Goal: Information Seeking & Learning: Learn about a topic

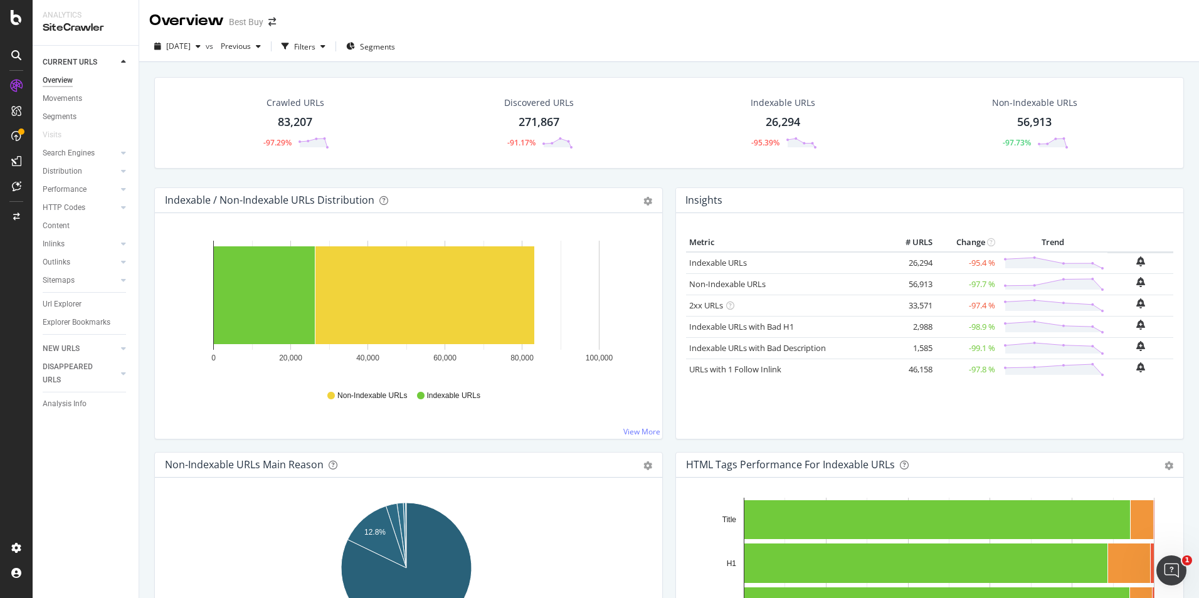
scroll to position [188, 0]
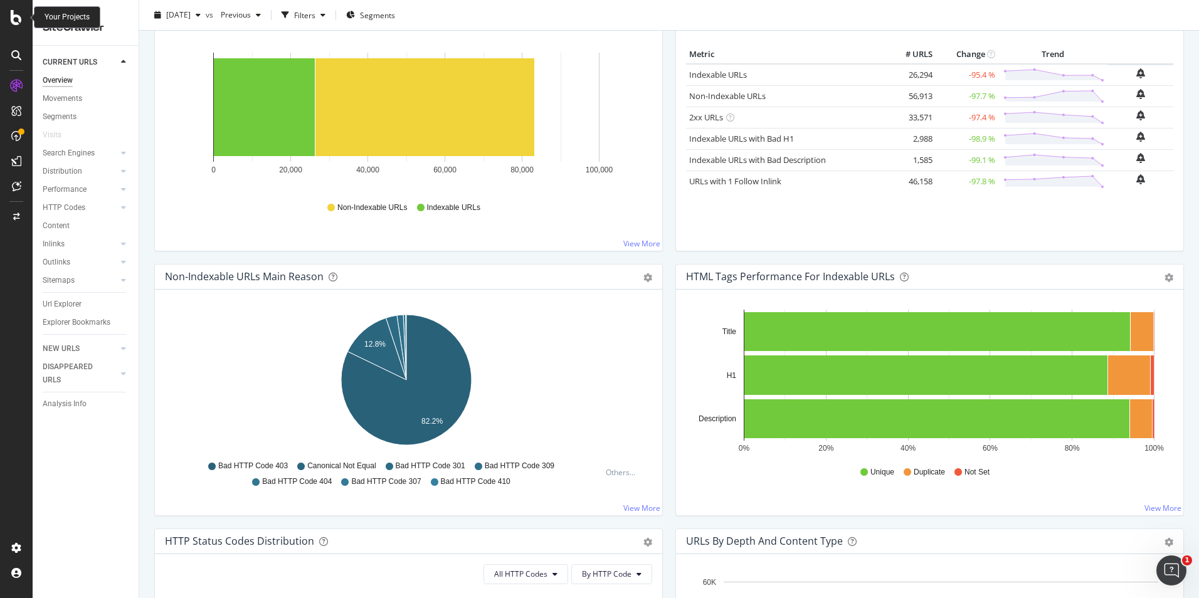
click at [26, 16] on div at bounding box center [16, 17] width 30 height 15
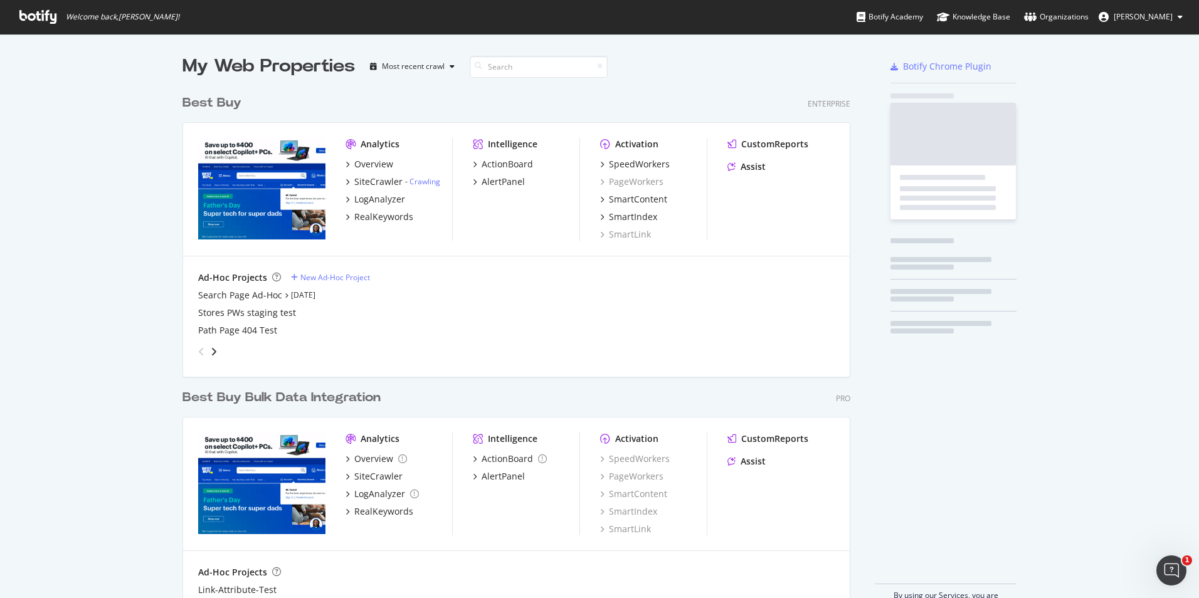
scroll to position [589, 1180]
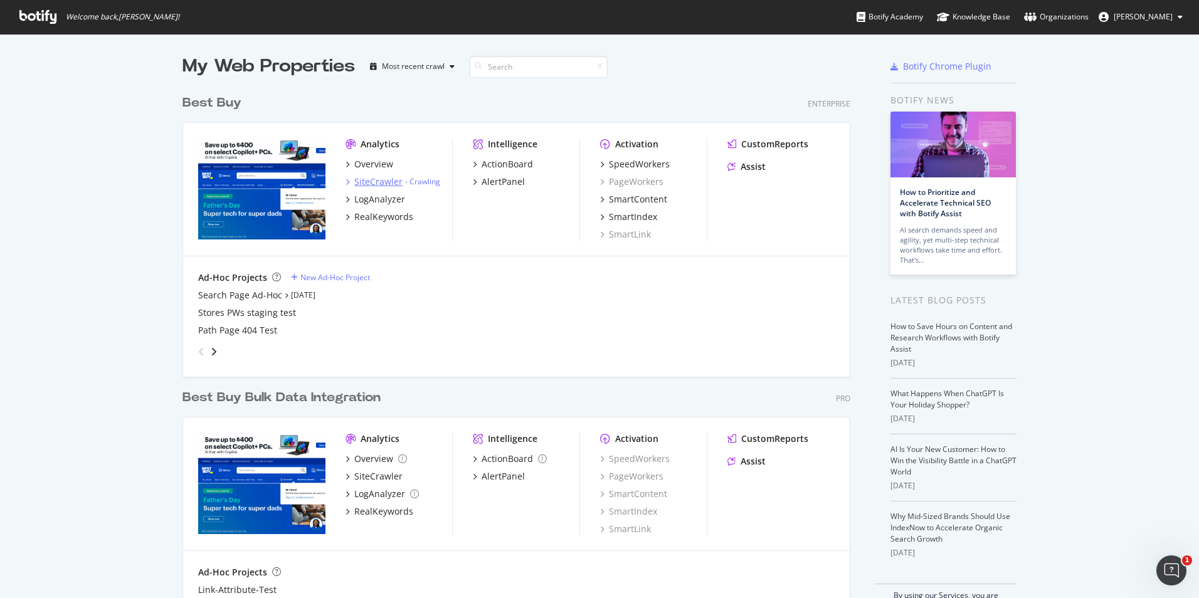
click at [379, 184] on div "SiteCrawler" at bounding box center [378, 182] width 48 height 13
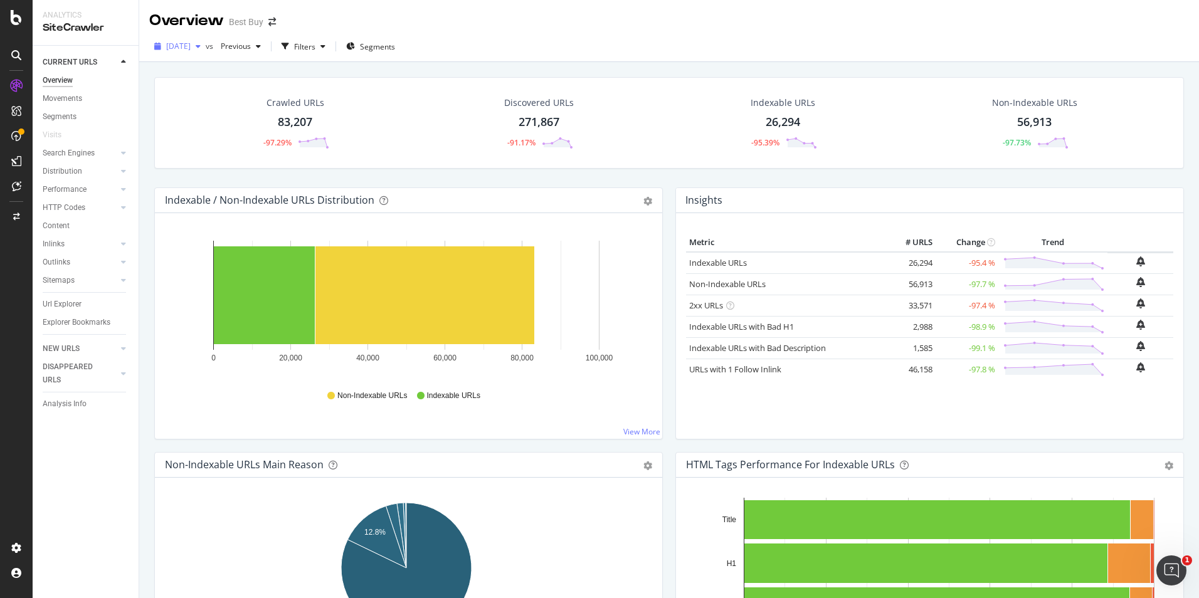
click at [206, 43] on div "button" at bounding box center [198, 47] width 15 height 8
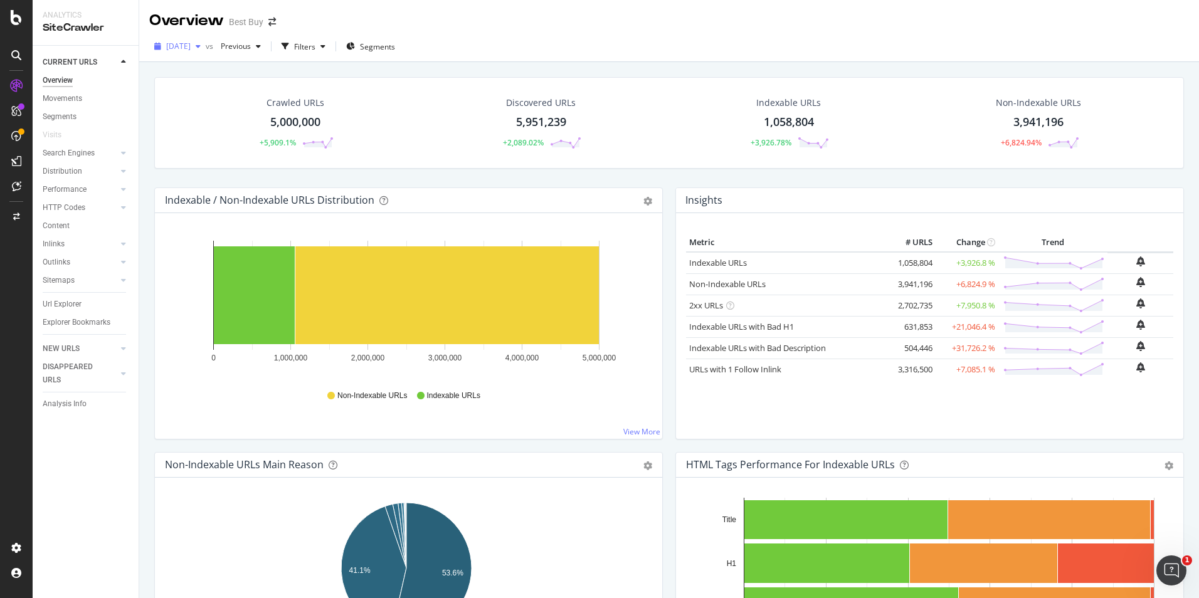
click at [175, 39] on div "[DATE]" at bounding box center [177, 46] width 56 height 19
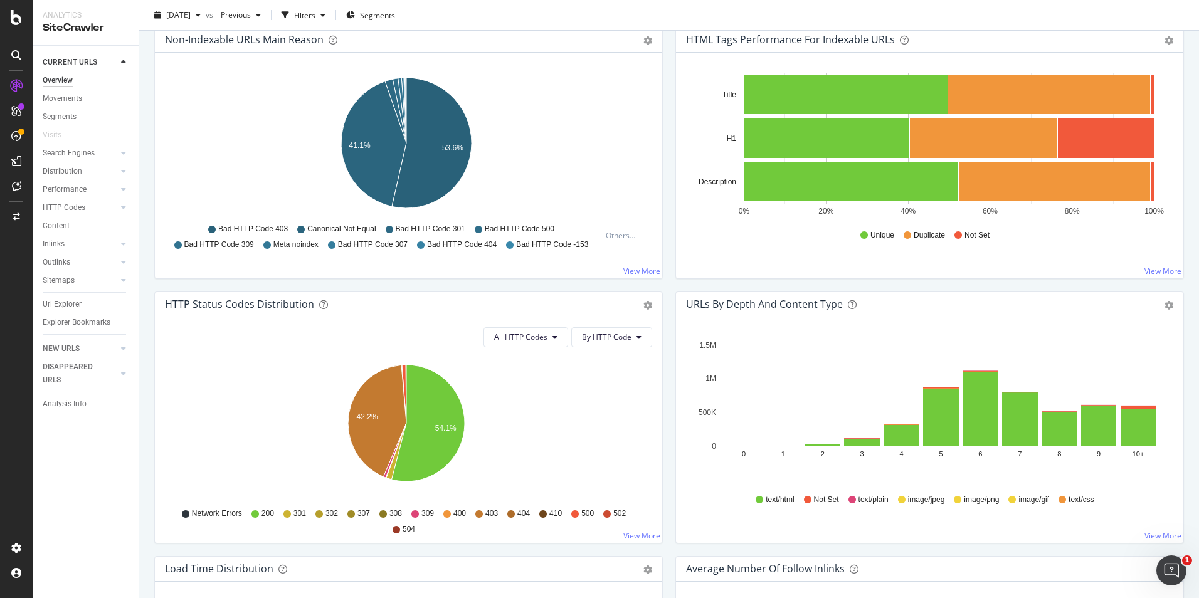
scroll to position [439, 0]
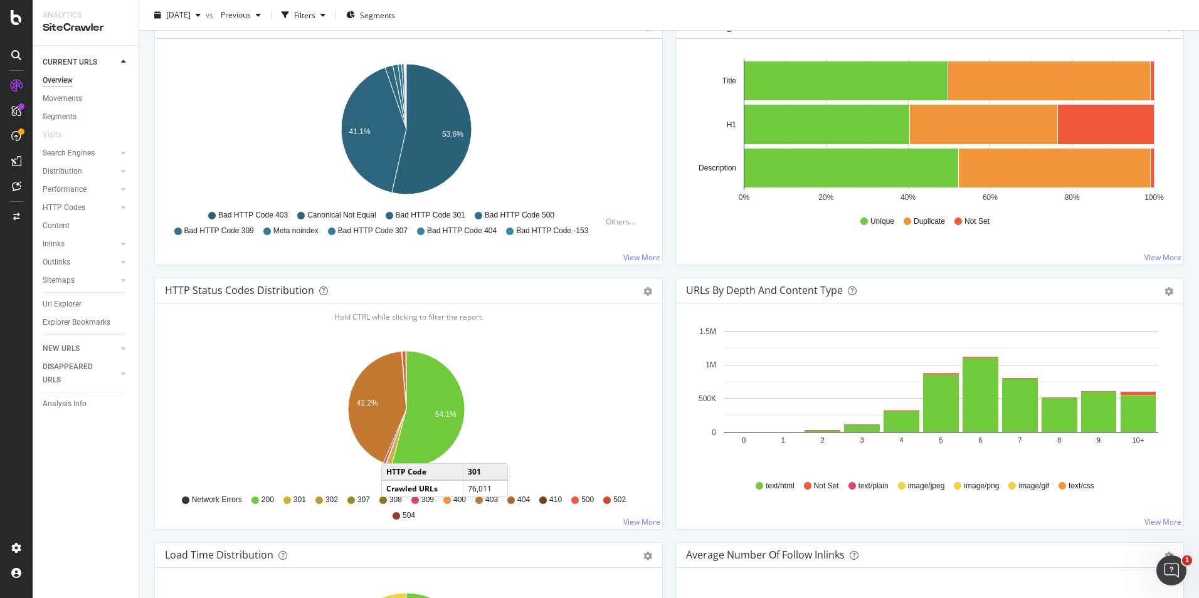
click at [394, 451] on icon "A chart." at bounding box center [396, 437] width 20 height 56
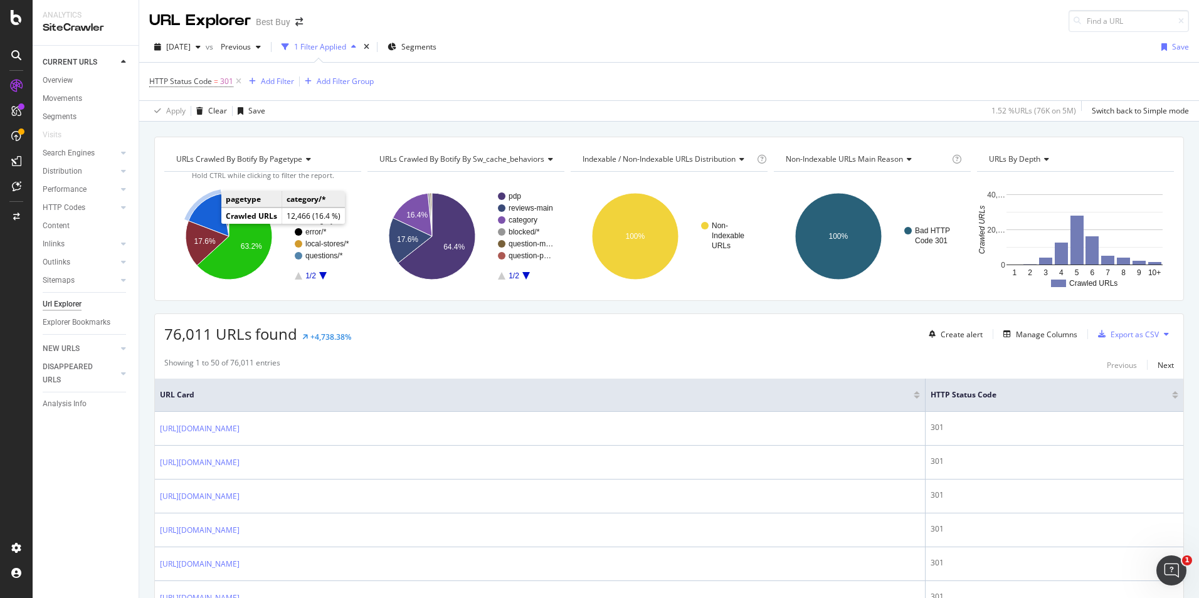
click at [209, 215] on icon "A chart." at bounding box center [209, 215] width 40 height 43
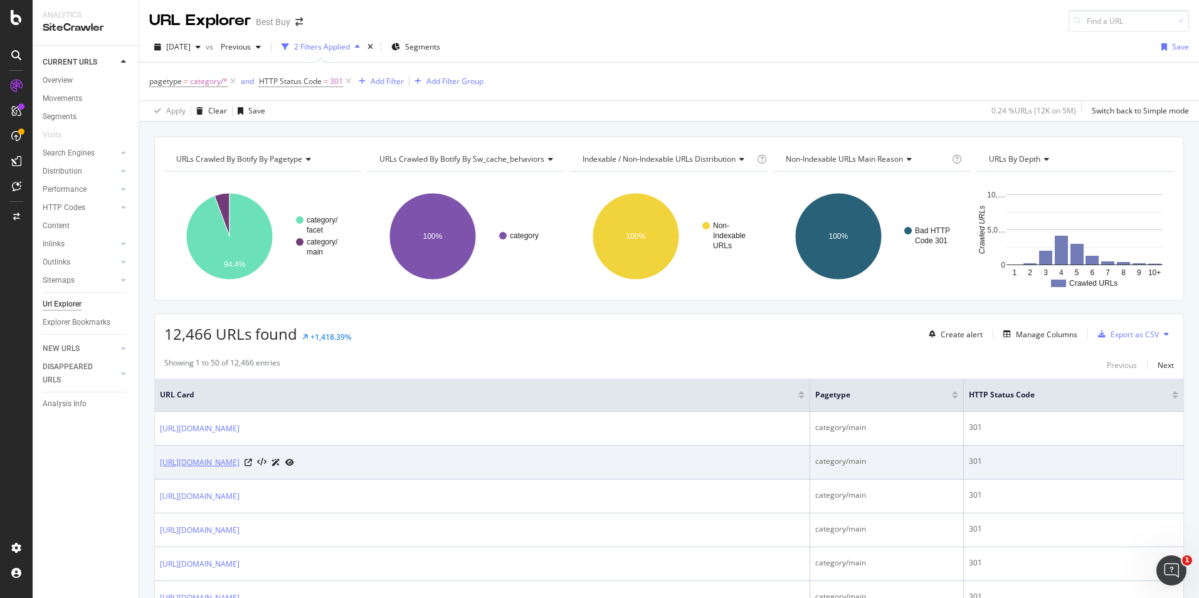
click at [239, 462] on link "[URL][DOMAIN_NAME]" at bounding box center [200, 462] width 80 height 13
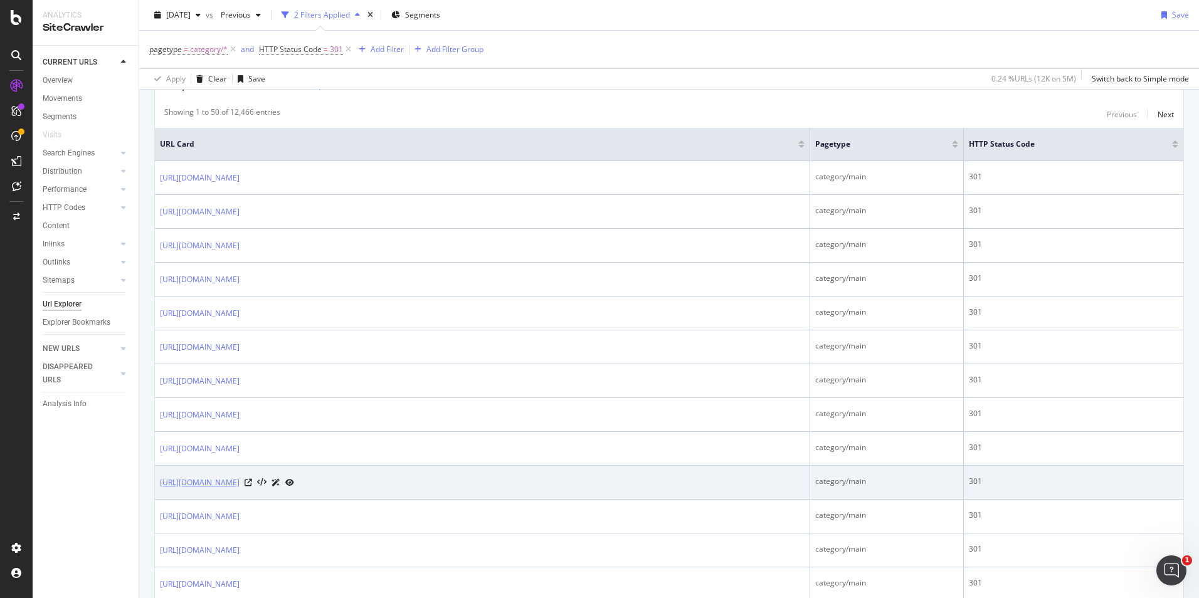
click at [239, 485] on link "https://www.bestbuy.com/site/home-promotions/philips-hue/pcmcat340100050007.c?i…" at bounding box center [200, 482] width 80 height 13
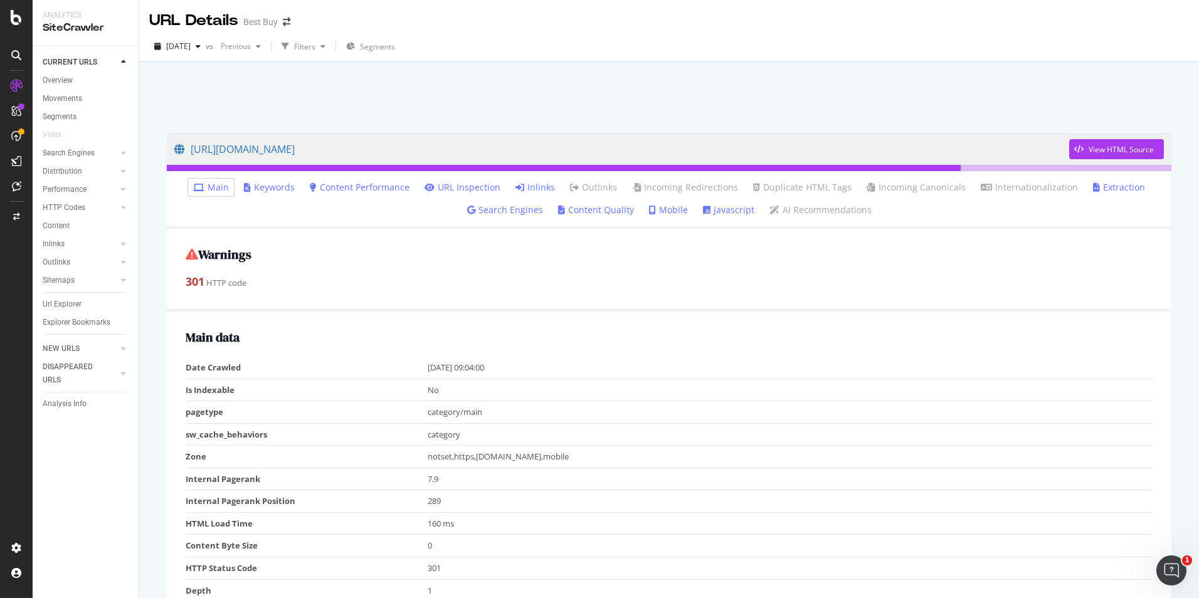
click at [526, 189] on link "Inlinks" at bounding box center [534, 187] width 39 height 13
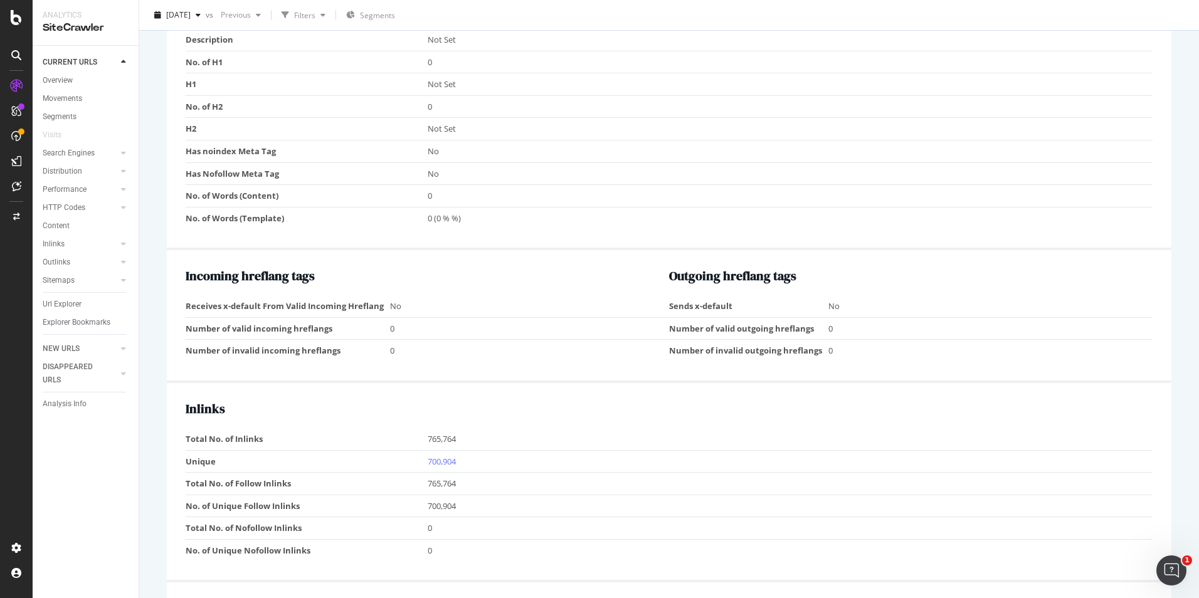
scroll to position [550, 0]
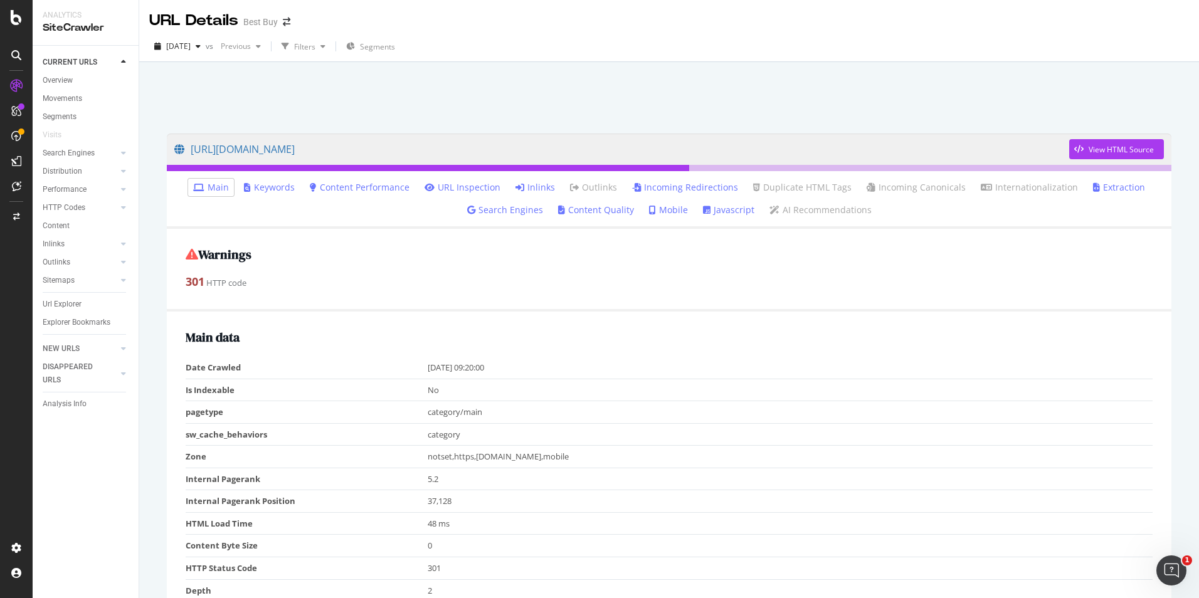
click at [520, 187] on icon at bounding box center [519, 187] width 9 height 9
